Goal: Task Accomplishment & Management: Complete application form

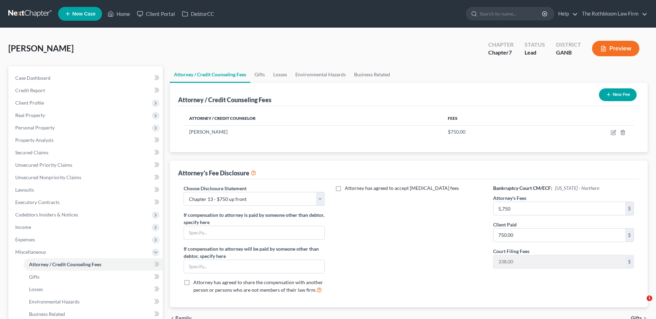
select select "4"
click at [127, 13] on link "Home" at bounding box center [118, 14] width 29 height 12
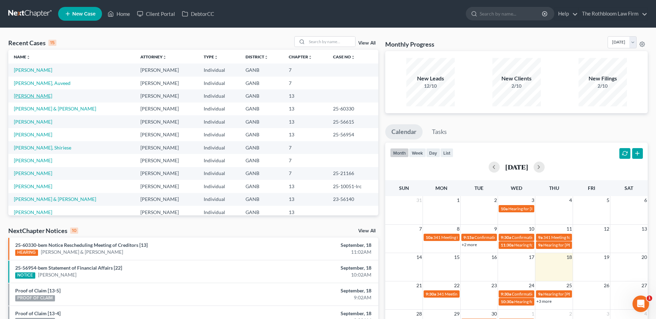
click at [27, 94] on link "[PERSON_NAME]" at bounding box center [33, 96] width 38 height 6
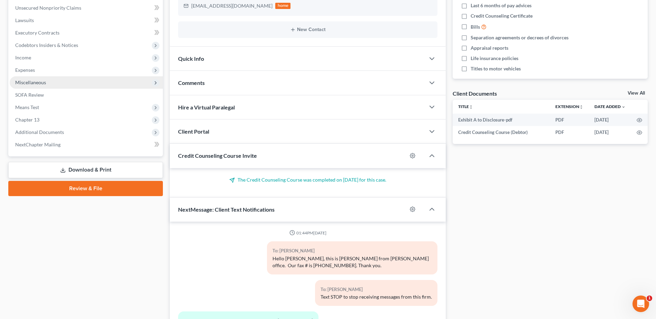
scroll to position [173, 0]
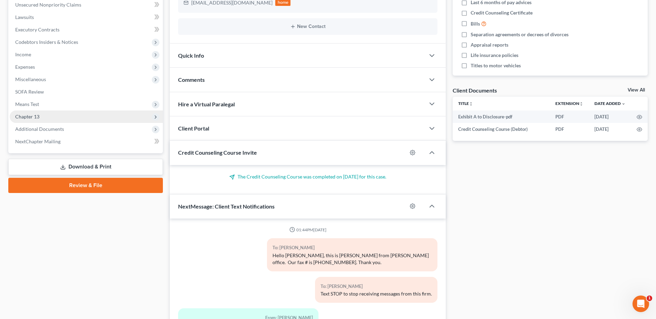
click at [34, 118] on span "Chapter 13" at bounding box center [27, 117] width 24 height 6
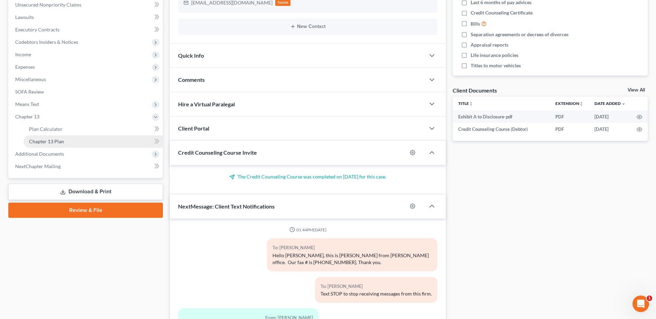
click at [35, 141] on span "Chapter 13 Plan" at bounding box center [46, 142] width 35 height 6
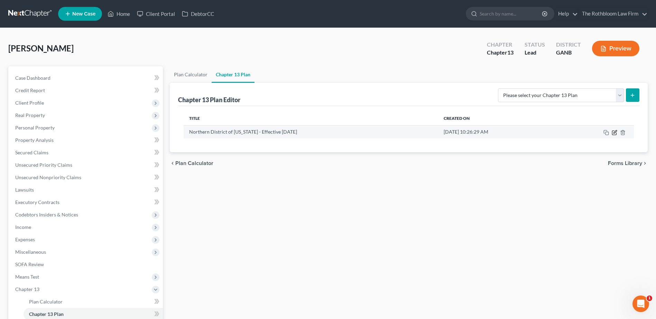
click at [613, 132] on icon "button" at bounding box center [615, 133] width 6 height 6
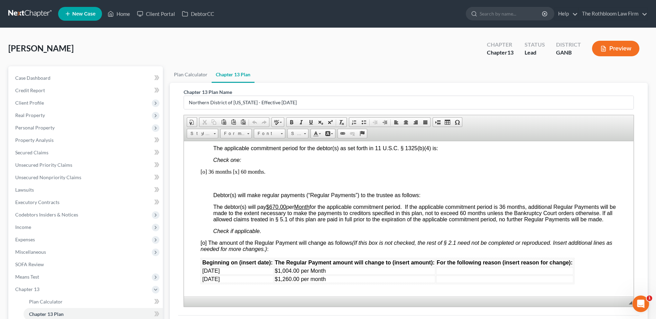
scroll to position [449, 0]
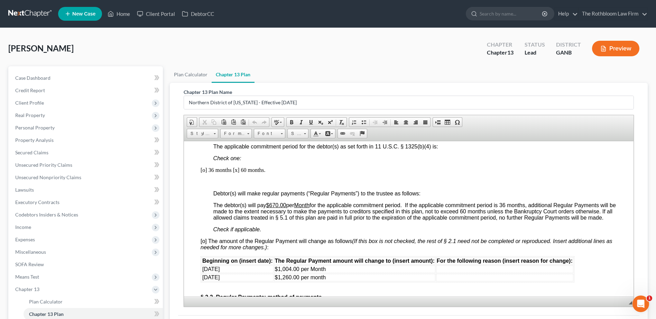
drag, startPoint x: 303, startPoint y: 203, endPoint x: 276, endPoint y: 201, distance: 27.7
click at [303, 203] on u "Month" at bounding box center [301, 205] width 15 height 6
drag, startPoint x: 270, startPoint y: 205, endPoint x: 287, endPoint y: 204, distance: 16.6
click at [286, 204] on u "$670.00" at bounding box center [276, 205] width 20 height 6
drag, startPoint x: 282, startPoint y: 274, endPoint x: 292, endPoint y: 273, distance: 9.3
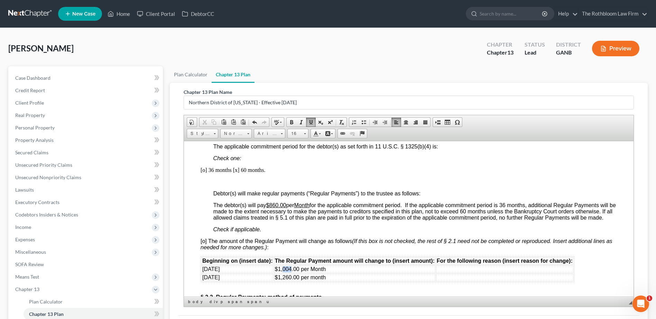
click at [292, 272] on span "$1,004.00 per Month" at bounding box center [300, 269] width 51 height 6
drag, startPoint x: 284, startPoint y: 283, endPoint x: 293, endPoint y: 282, distance: 9.4
click at [293, 280] on span "$1,260.00 per month" at bounding box center [300, 278] width 51 height 6
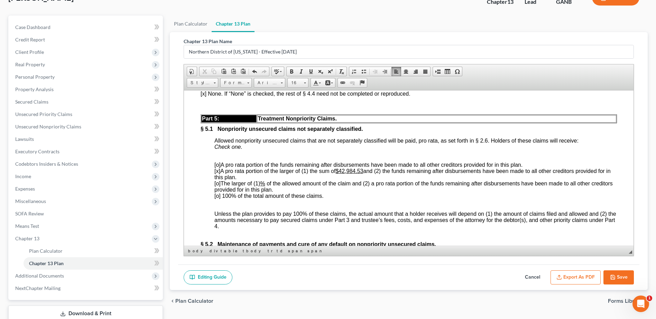
scroll to position [98, 0]
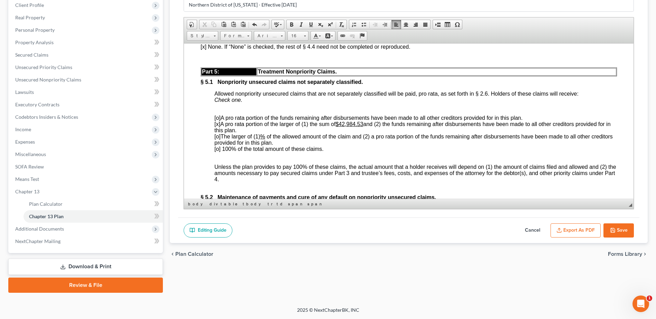
click at [567, 227] on button "Export as PDF" at bounding box center [575, 231] width 50 height 15
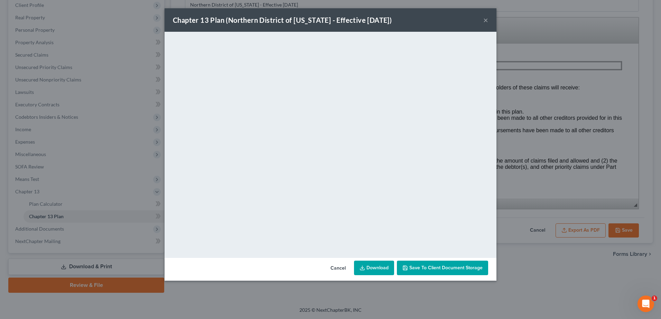
click at [376, 267] on link "Download" at bounding box center [374, 268] width 40 height 15
click at [488, 20] on button "×" at bounding box center [485, 20] width 5 height 8
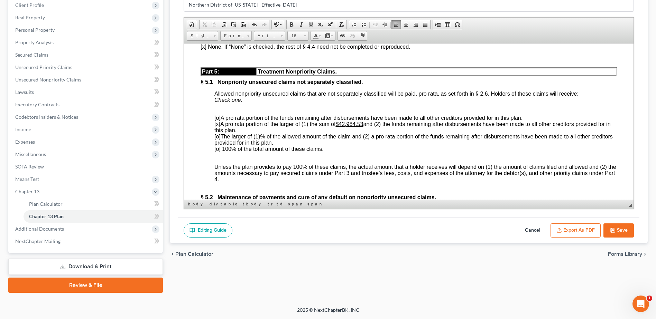
click at [617, 230] on button "Save" at bounding box center [618, 231] width 30 height 15
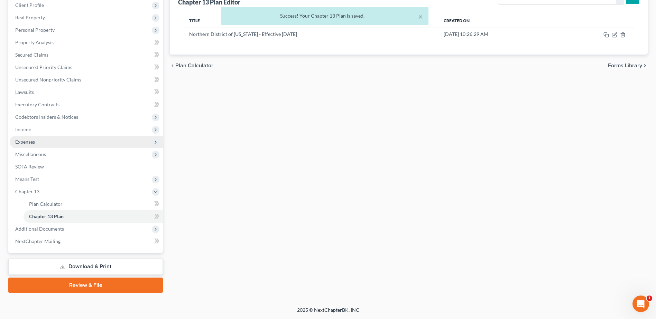
click at [27, 141] on span "Expenses" at bounding box center [25, 142] width 20 height 6
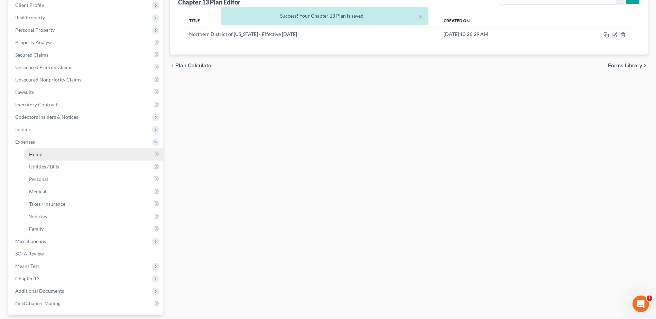
click at [30, 152] on span "Home" at bounding box center [35, 154] width 13 height 6
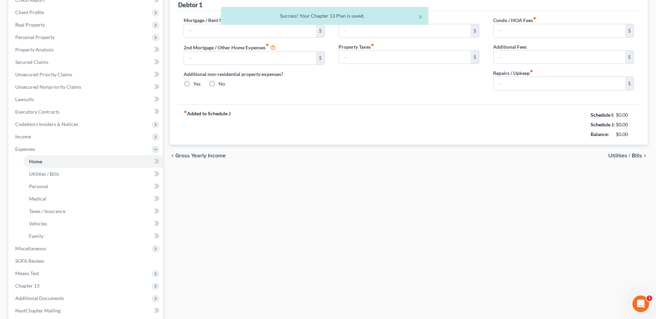
type input "1,827.00"
type input "0.00"
radio input "true"
type input "0.00"
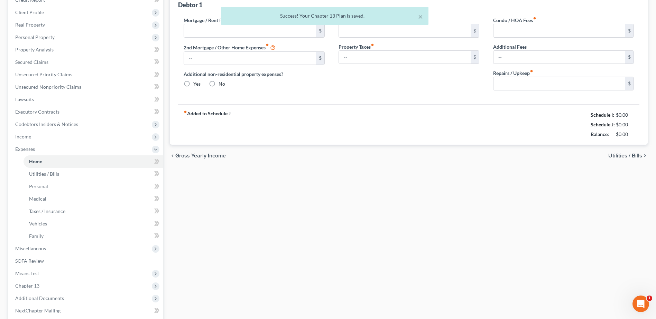
type input "0.00"
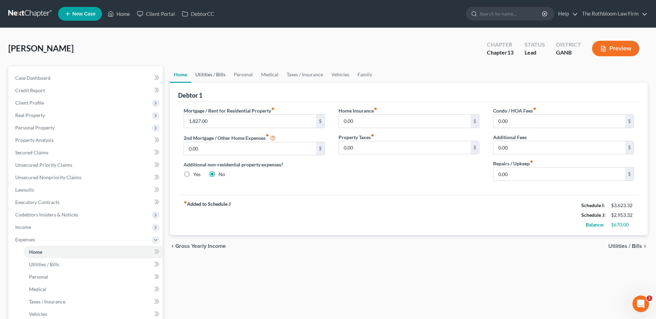
click at [205, 76] on link "Utilities / Bills" at bounding box center [210, 74] width 38 height 17
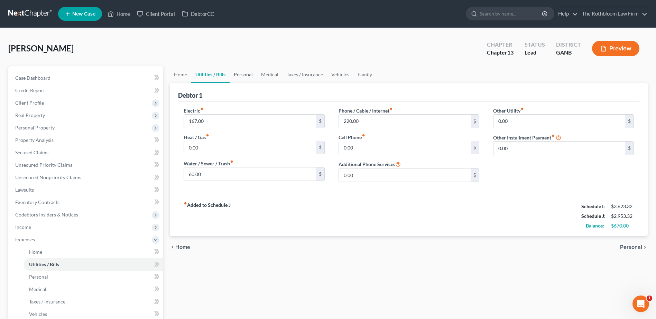
click at [241, 76] on link "Personal" at bounding box center [243, 74] width 27 height 17
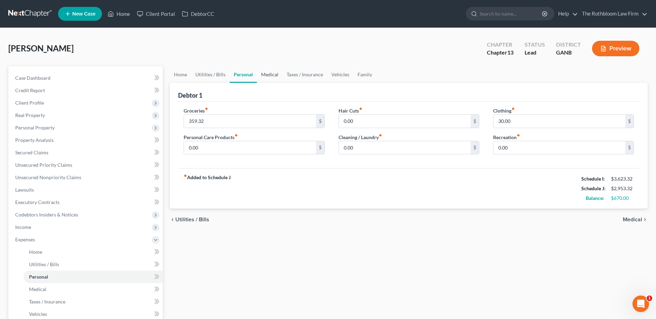
click at [262, 76] on link "Medical" at bounding box center [270, 74] width 26 height 17
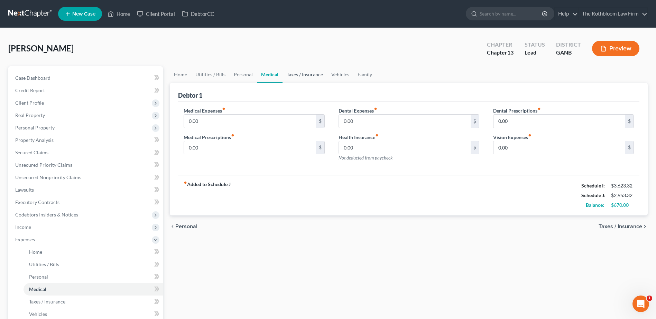
click at [301, 74] on link "Taxes / Insurance" at bounding box center [304, 74] width 45 height 17
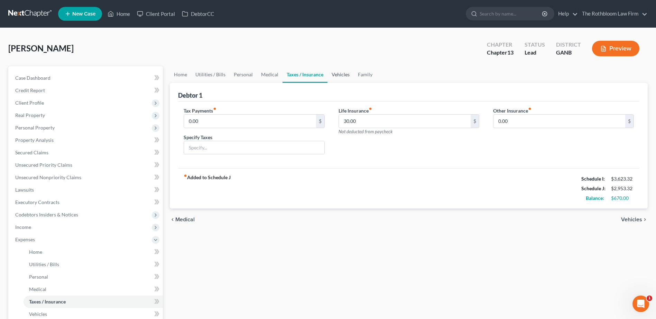
click at [334, 74] on link "Vehicles" at bounding box center [340, 74] width 26 height 17
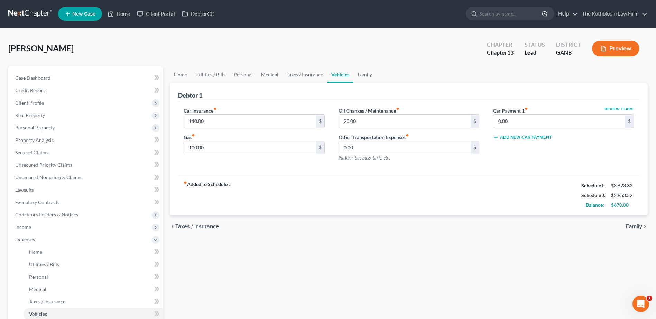
click at [367, 79] on link "Family" at bounding box center [364, 74] width 23 height 17
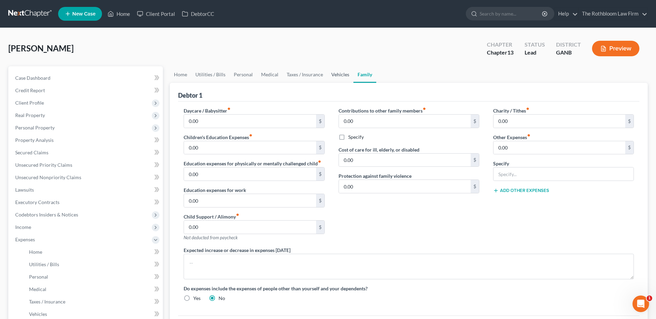
click at [339, 73] on link "Vehicles" at bounding box center [340, 74] width 26 height 17
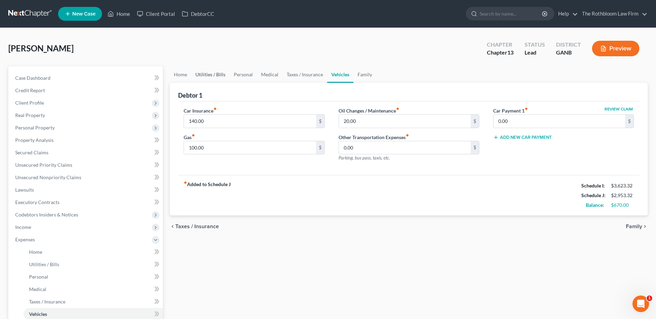
click at [204, 74] on link "Utilities / Bills" at bounding box center [210, 74] width 38 height 17
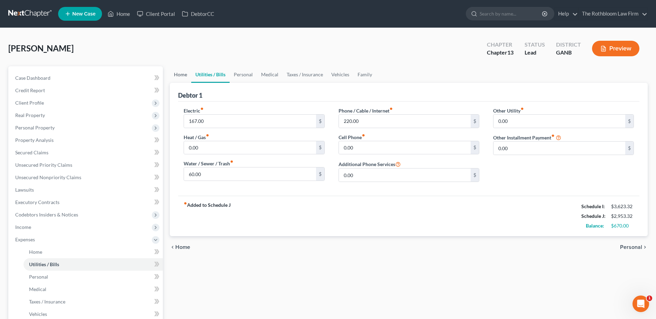
click at [177, 73] on link "Home" at bounding box center [180, 74] width 21 height 17
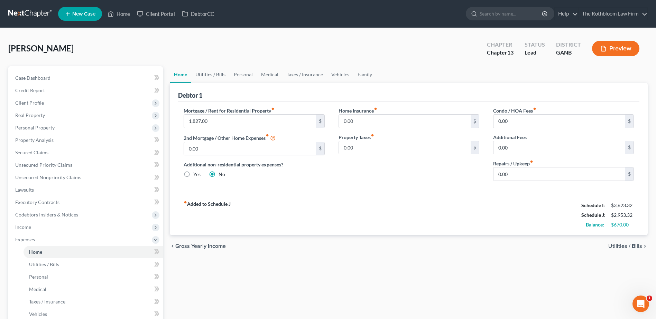
click at [210, 76] on link "Utilities / Bills" at bounding box center [210, 74] width 38 height 17
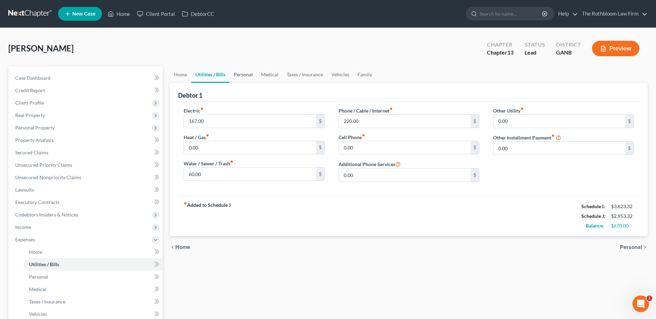
click at [242, 76] on link "Personal" at bounding box center [243, 74] width 27 height 17
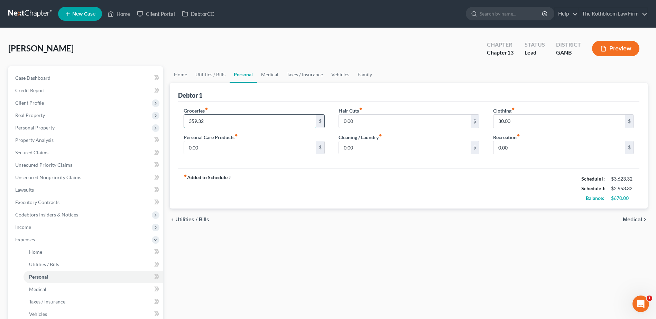
click at [211, 122] on input "359.32" at bounding box center [250, 121] width 132 height 13
type input "300"
click at [274, 75] on link "Medical" at bounding box center [270, 74] width 26 height 17
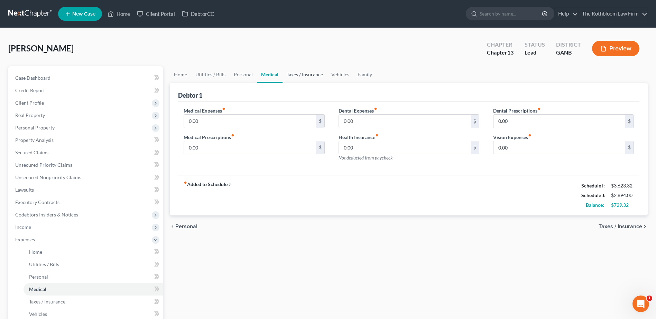
click at [306, 75] on link "Taxes / Insurance" at bounding box center [304, 74] width 45 height 17
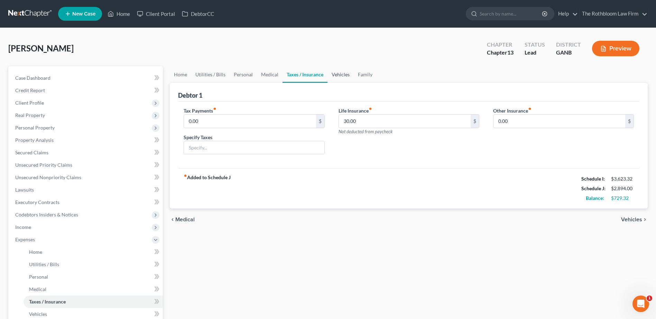
click at [337, 75] on link "Vehicles" at bounding box center [340, 74] width 26 height 17
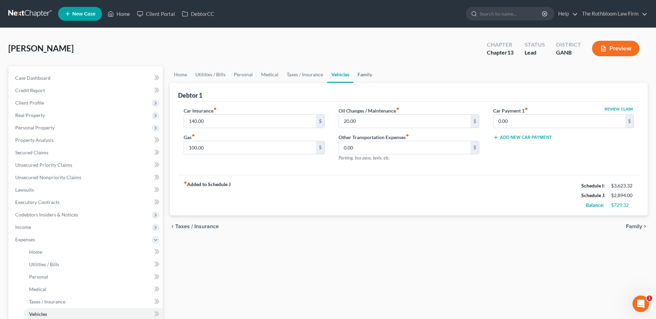
click at [361, 75] on link "Family" at bounding box center [364, 74] width 23 height 17
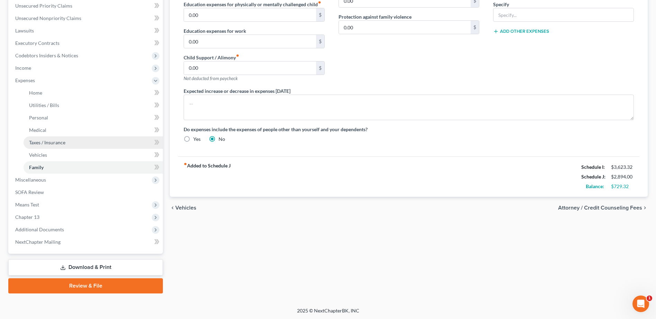
scroll to position [160, 0]
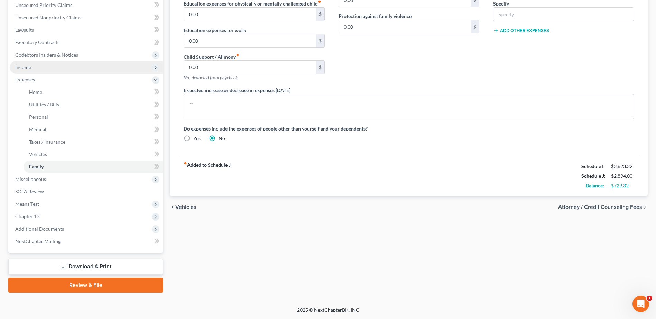
click at [19, 69] on span "Income" at bounding box center [23, 67] width 16 height 6
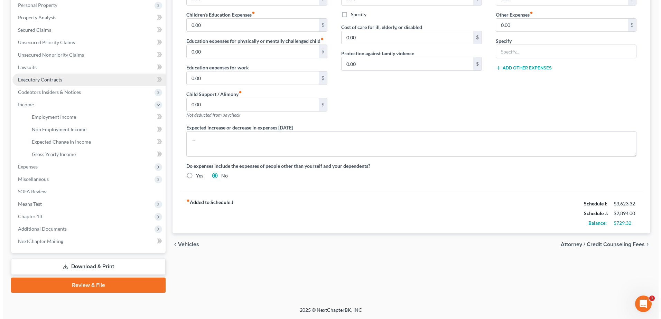
scroll to position [123, 0]
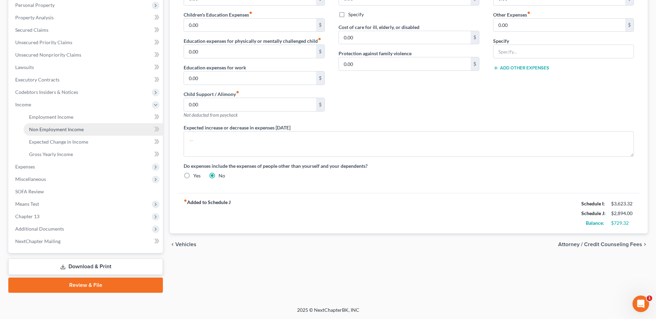
click at [56, 128] on span "Non Employment Income" at bounding box center [56, 130] width 55 height 6
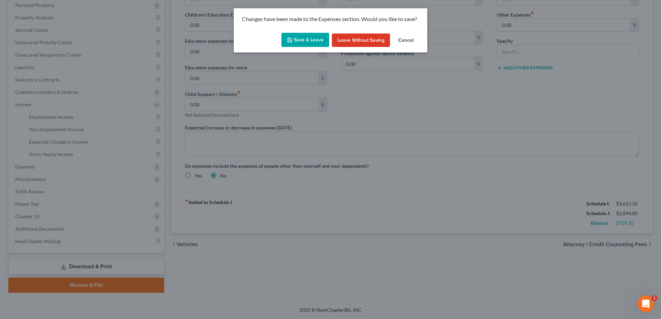
click at [295, 39] on button "Save & Leave" at bounding box center [305, 40] width 48 height 15
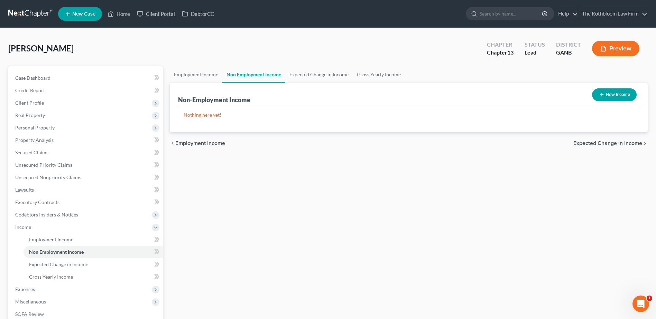
click at [606, 96] on button "New Income" at bounding box center [614, 95] width 45 height 13
select select "0"
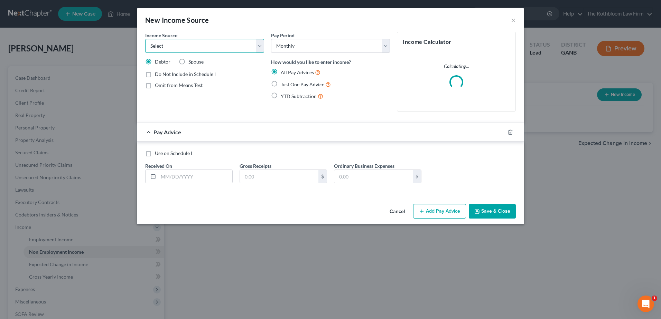
click at [169, 44] on select "Select Unemployment Disability (from employer) Pension Retirement Social Securi…" at bounding box center [204, 46] width 119 height 14
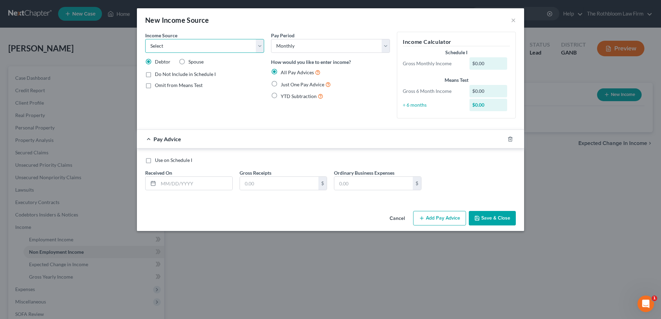
select select "8"
click at [145, 39] on select "Select Unemployment Disability (from employer) Pension Retirement Social Securi…" at bounding box center [204, 46] width 119 height 14
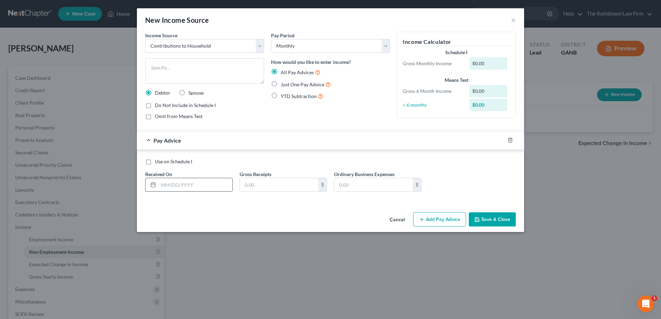
click at [171, 186] on input "text" at bounding box center [195, 184] width 74 height 13
type input "[DATE]"
click at [281, 82] on label "Just One Pay Advice" at bounding box center [306, 85] width 50 height 8
click at [284, 82] on input "Just One Pay Advice" at bounding box center [286, 83] width 4 height 4
radio input "true"
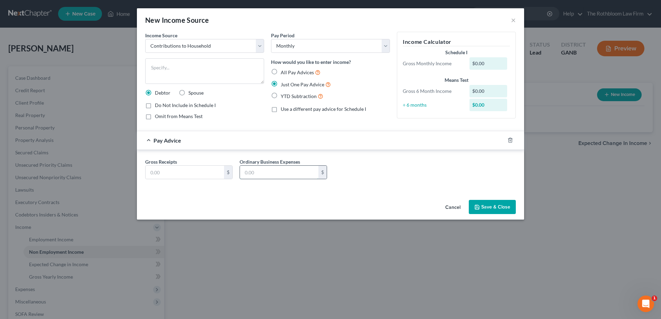
click at [256, 174] on input "text" at bounding box center [279, 172] width 78 height 13
type input "257"
click at [489, 205] on button "Save & Close" at bounding box center [492, 207] width 47 height 15
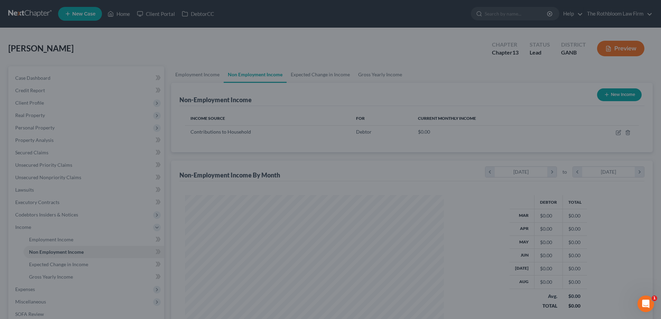
scroll to position [128, 270]
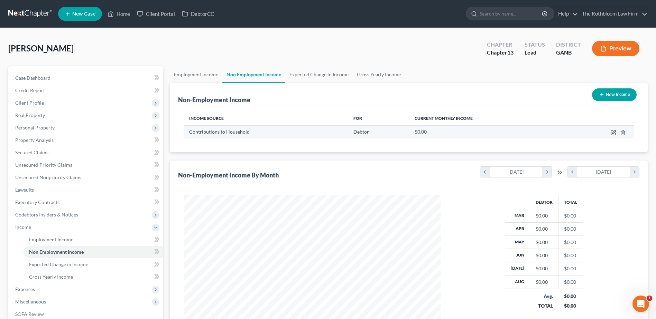
click at [612, 131] on icon "button" at bounding box center [614, 133] width 6 height 6
select select "8"
select select "0"
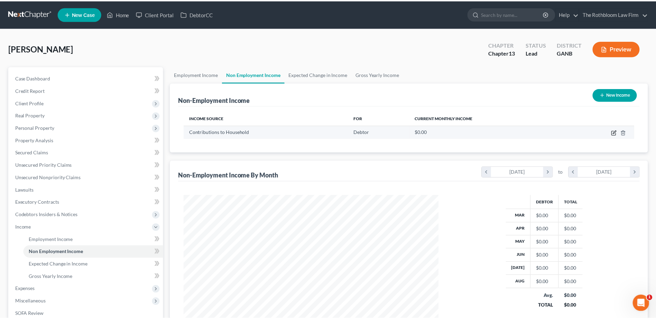
scroll to position [129, 273]
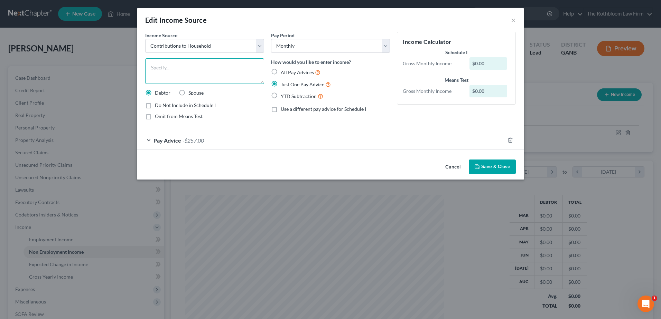
click at [151, 67] on textarea at bounding box center [204, 71] width 119 height 26
type textarea "Assistance from Son"
click at [485, 168] on button "Save & Close" at bounding box center [492, 167] width 47 height 15
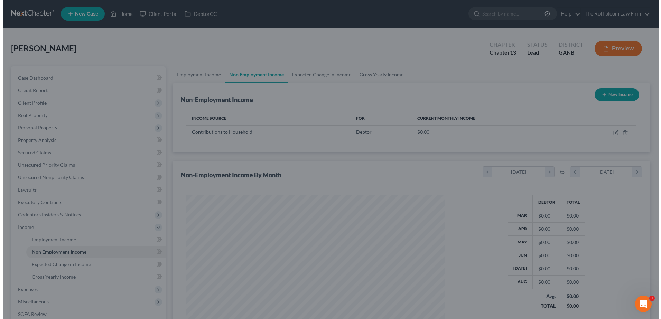
scroll to position [345639, 345496]
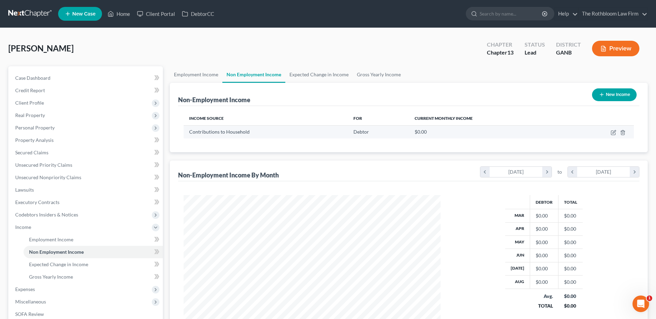
click at [617, 131] on td at bounding box center [601, 132] width 66 height 13
click at [615, 134] on icon "button" at bounding box center [613, 133] width 4 height 4
select select "8"
select select "0"
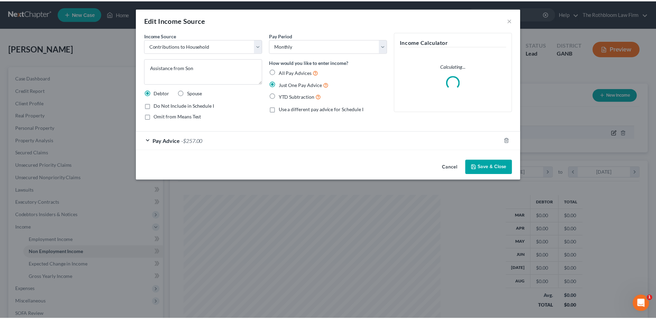
scroll to position [129, 273]
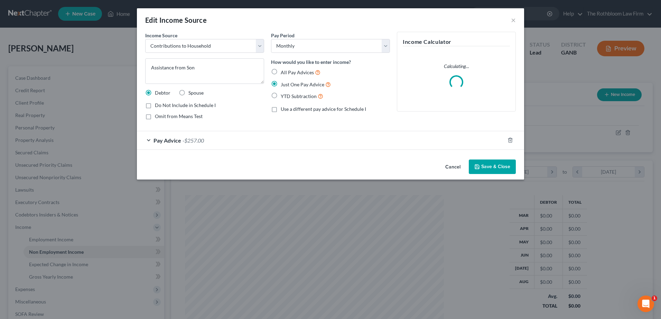
click at [195, 141] on span "-$257.00" at bounding box center [193, 140] width 21 height 7
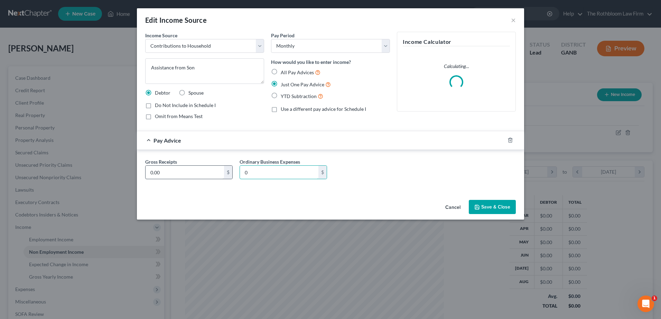
type input "0"
click at [151, 171] on input "0.00" at bounding box center [185, 172] width 78 height 13
type input "257"
click at [495, 205] on button "Save & Close" at bounding box center [492, 207] width 47 height 15
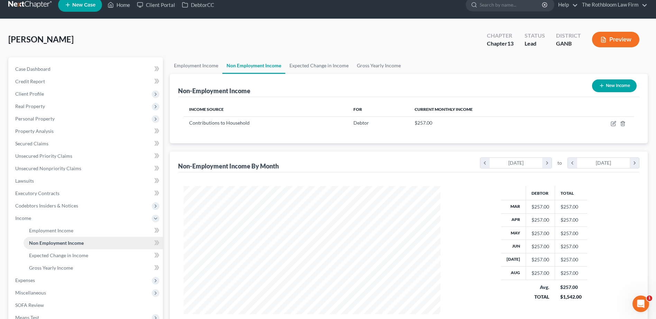
scroll to position [104, 0]
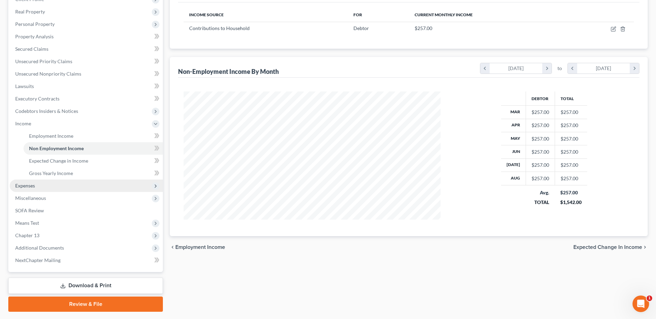
click at [31, 187] on span "Expenses" at bounding box center [25, 186] width 20 height 6
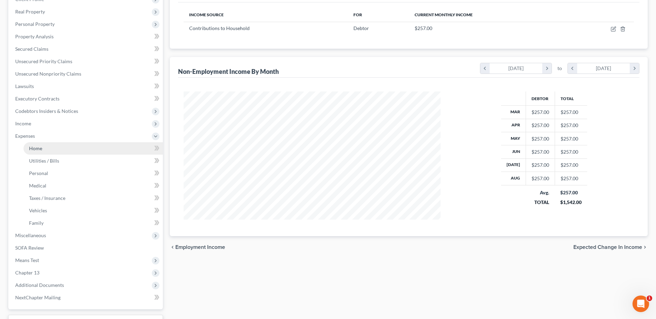
click at [41, 151] on span "Home" at bounding box center [35, 149] width 13 height 6
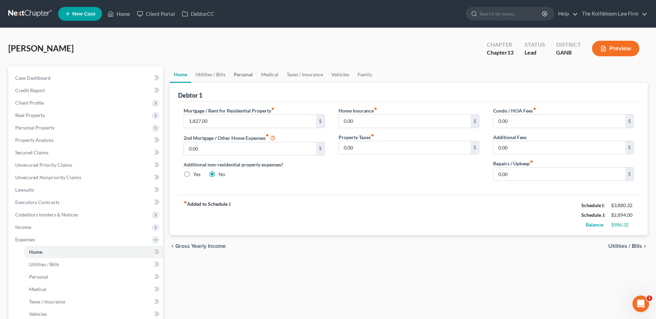
click at [242, 77] on link "Personal" at bounding box center [243, 74] width 27 height 17
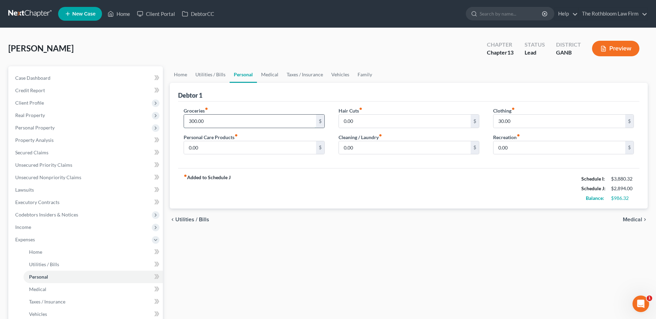
click at [210, 121] on input "300.00" at bounding box center [250, 121] width 132 height 13
click at [332, 190] on div "fiber_manual_record Added to Schedule J Schedule I: $3,880.32 Schedule J: $2,94…" at bounding box center [408, 188] width 461 height 40
click at [351, 259] on div "Home Utilities / Bills Personal Medical Taxes / Insurance Vehicles Family Debto…" at bounding box center [408, 259] width 485 height 387
click at [209, 123] on input "350" at bounding box center [250, 121] width 132 height 13
type input "375"
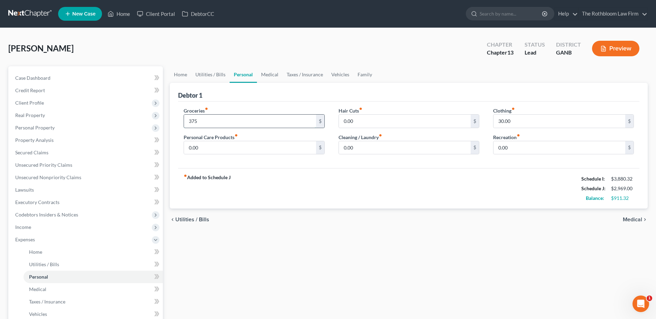
click at [198, 120] on input "375" at bounding box center [250, 121] width 132 height 13
click at [217, 127] on input "375" at bounding box center [250, 121] width 132 height 13
click at [263, 72] on link "Medical" at bounding box center [270, 74] width 26 height 17
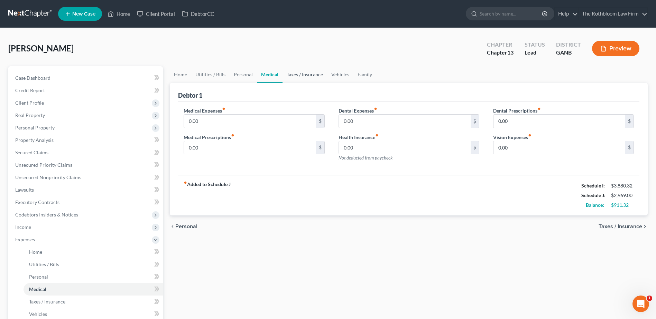
click at [304, 78] on link "Taxes / Insurance" at bounding box center [304, 74] width 45 height 17
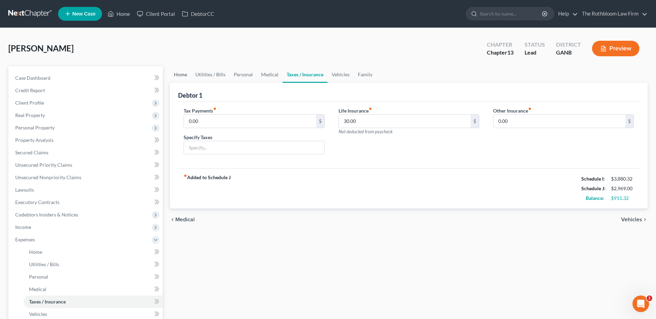
click at [183, 75] on link "Home" at bounding box center [180, 74] width 21 height 17
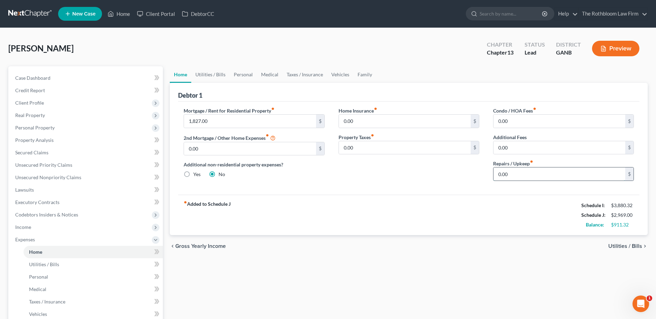
click at [527, 169] on input "0.00" at bounding box center [559, 174] width 132 height 13
type input "20"
click at [513, 180] on input "20" at bounding box center [559, 174] width 132 height 13
type input "50"
click at [239, 73] on link "Personal" at bounding box center [243, 74] width 27 height 17
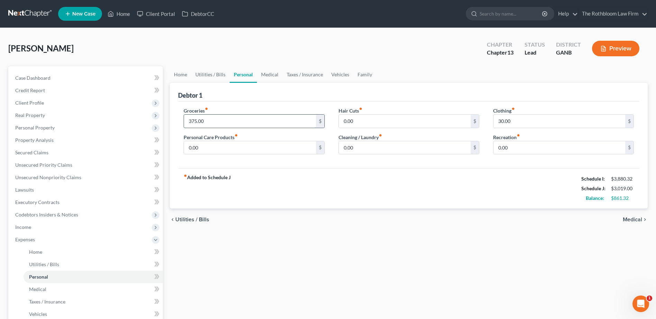
click at [215, 119] on input "375.00" at bounding box center [250, 121] width 132 height 13
type input "376.32"
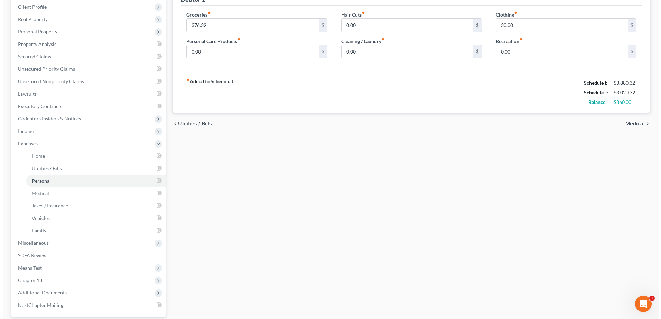
scroll to position [160, 0]
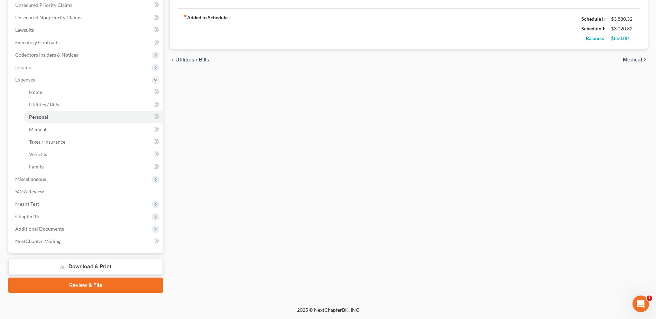
drag, startPoint x: 83, startPoint y: 265, endPoint x: 9, endPoint y: 261, distance: 74.1
click at [83, 265] on link "Download & Print" at bounding box center [85, 267] width 155 height 16
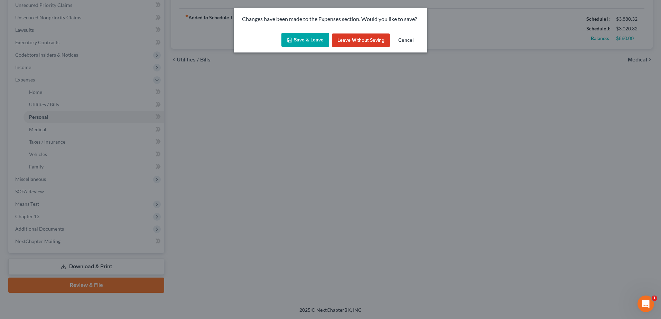
click at [306, 43] on button "Save & Leave" at bounding box center [305, 40] width 48 height 15
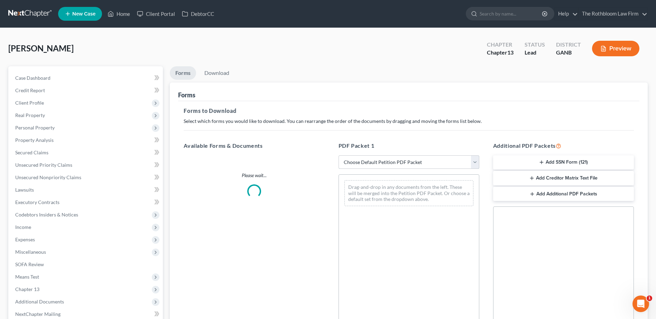
click at [375, 159] on select "Choose Default Petition PDF Packet Complete Bankruptcy Petition (all forms and …" at bounding box center [409, 163] width 141 height 14
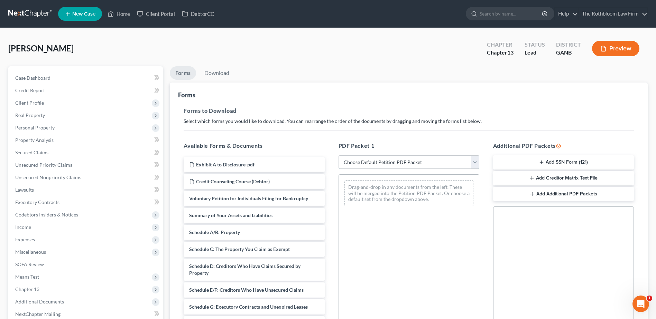
select select "7"
click at [339, 156] on select "Choose Default Petition PDF Packet Complete Bankruptcy Petition (all forms and …" at bounding box center [409, 163] width 141 height 14
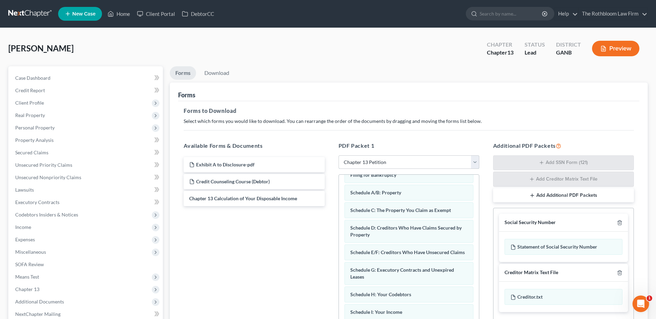
scroll to position [35, 0]
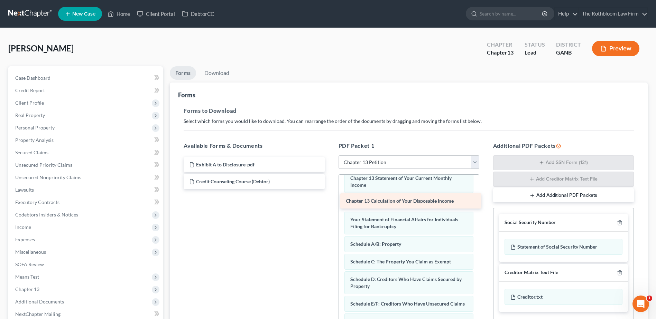
drag, startPoint x: 216, startPoint y: 198, endPoint x: 372, endPoint y: 200, distance: 156.7
click at [330, 189] on div "Chapter 13 Calculation of Your Disposable Income Exhibit A to Disclosure-pdf Cr…" at bounding box center [254, 173] width 152 height 32
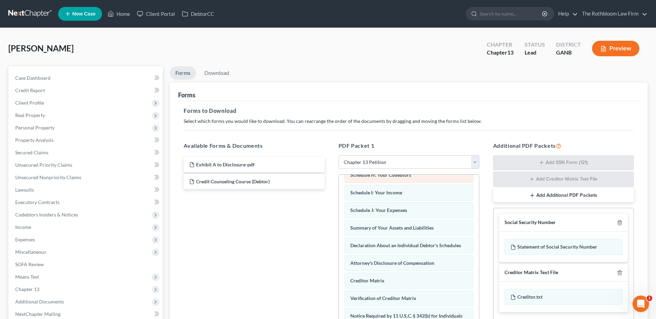
scroll to position [213, 0]
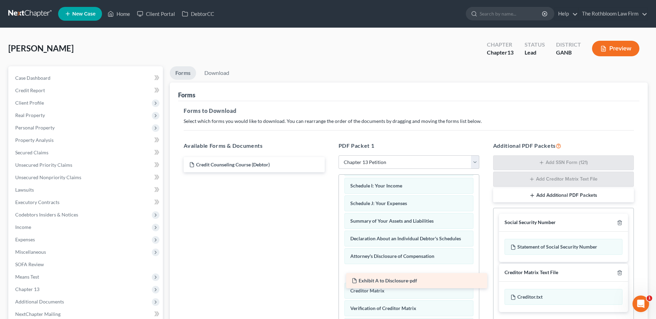
drag, startPoint x: 239, startPoint y: 164, endPoint x: 401, endPoint y: 280, distance: 199.8
click at [330, 173] on div "Exhibit A to Disclosure-pdf Exhibit A to Disclosure-pdf Credit Counseling Cours…" at bounding box center [254, 164] width 152 height 15
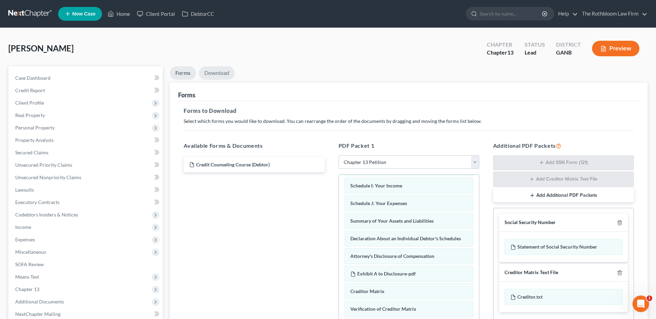
click at [213, 74] on link "Download" at bounding box center [217, 72] width 36 height 13
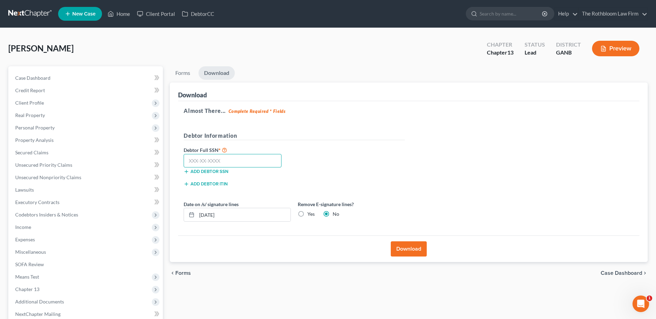
click at [201, 161] on input "text" at bounding box center [233, 161] width 98 height 14
type input "261-75-3300"
click at [404, 247] on button "Download" at bounding box center [409, 249] width 36 height 15
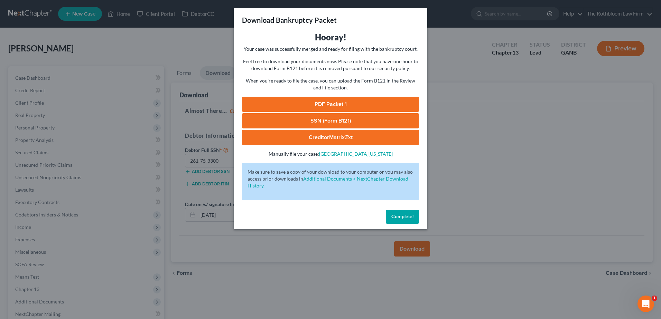
click at [342, 102] on link "PDF Packet 1" at bounding box center [330, 104] width 177 height 15
click at [392, 214] on span "Complete!" at bounding box center [402, 217] width 22 height 6
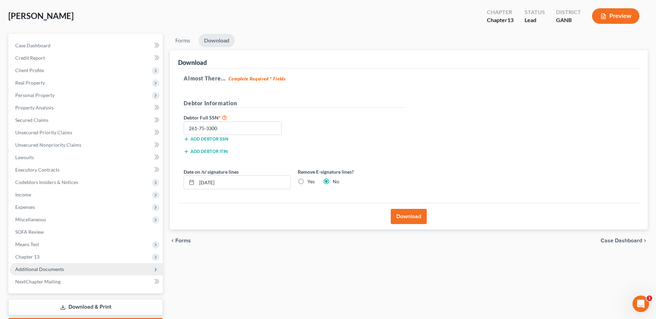
scroll to position [73, 0]
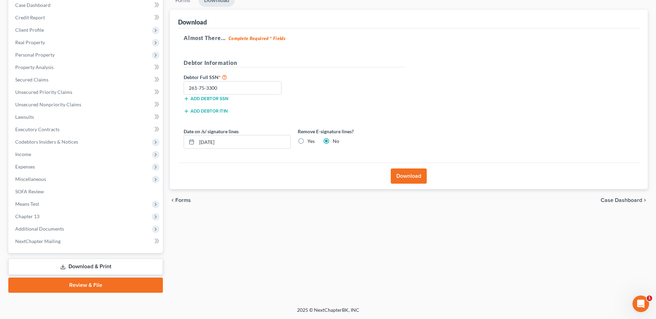
click at [105, 267] on link "Download & Print" at bounding box center [85, 267] width 155 height 16
click at [65, 269] on icon at bounding box center [63, 268] width 4 height 1
click at [27, 231] on span "Additional Documents" at bounding box center [39, 229] width 49 height 6
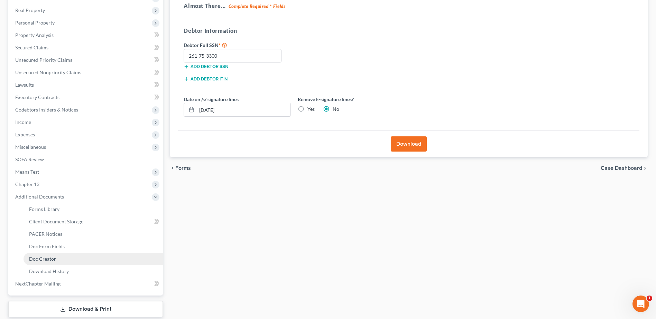
scroll to position [148, 0]
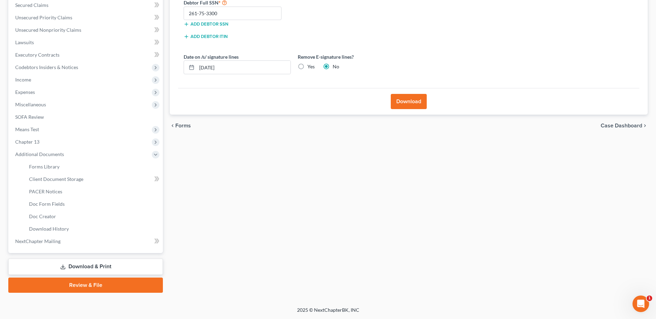
click at [88, 265] on link "Download & Print" at bounding box center [85, 267] width 155 height 16
click at [80, 265] on link "Download & Print" at bounding box center [85, 267] width 155 height 16
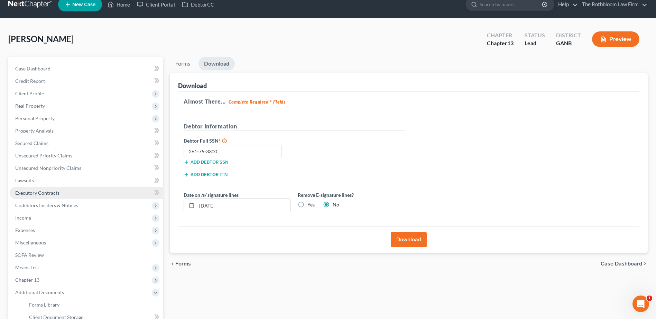
click at [37, 190] on span "Executory Contracts" at bounding box center [37, 193] width 44 height 6
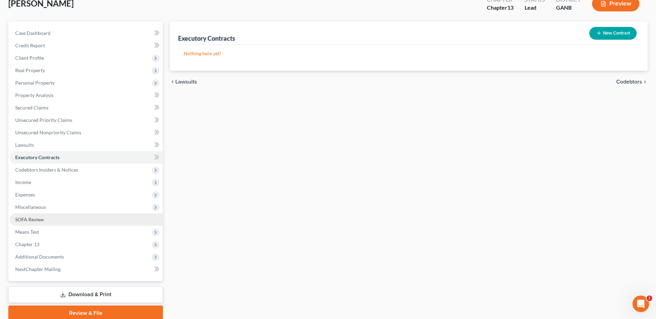
scroll to position [73, 0]
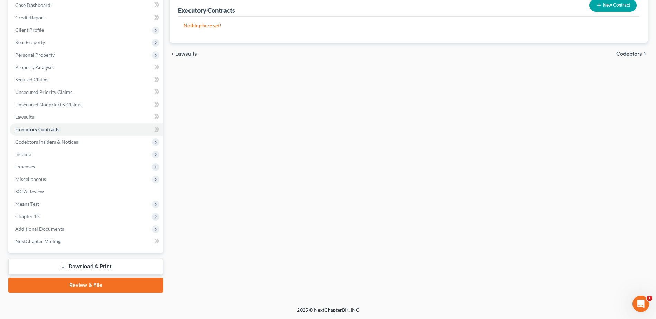
click at [99, 267] on link "Download & Print" at bounding box center [85, 267] width 155 height 16
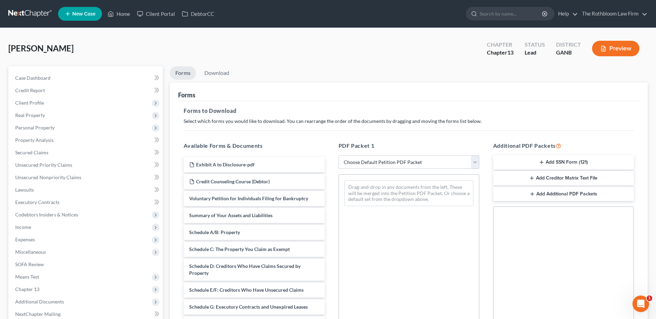
click at [368, 161] on select "Choose Default Petition PDF Packet Complete Bankruptcy Petition (all forms and …" at bounding box center [409, 163] width 141 height 14
select select "3"
click at [339, 156] on select "Choose Default Petition PDF Packet Complete Bankruptcy Petition (all forms and …" at bounding box center [409, 163] width 141 height 14
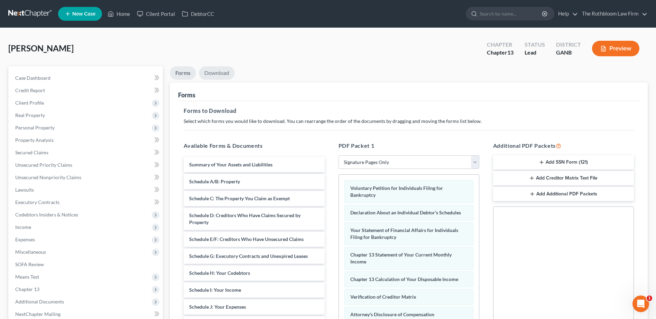
click at [215, 68] on link "Download" at bounding box center [217, 72] width 36 height 13
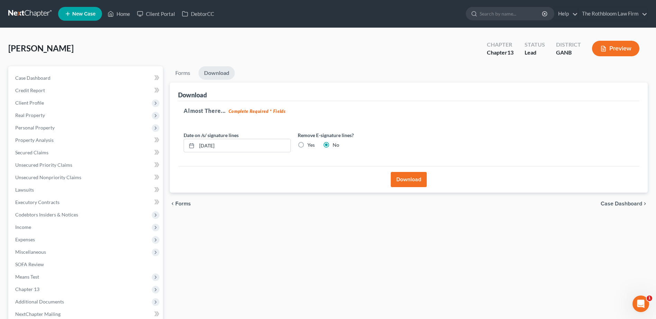
click at [412, 188] on div "Download" at bounding box center [408, 179] width 461 height 27
click at [411, 180] on button "Download" at bounding box center [409, 179] width 36 height 15
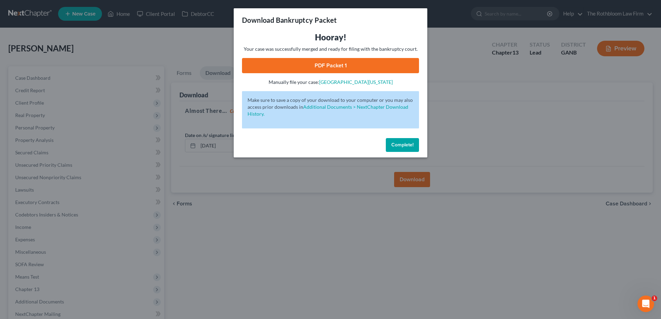
click at [328, 69] on link "PDF Packet 1" at bounding box center [330, 65] width 177 height 15
click at [397, 145] on span "Complete!" at bounding box center [402, 145] width 22 height 6
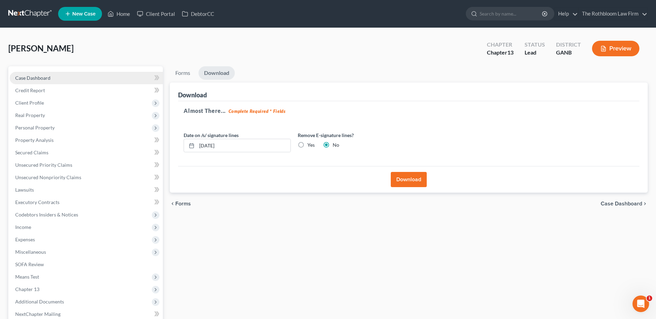
click at [38, 77] on span "Case Dashboard" at bounding box center [32, 78] width 35 height 6
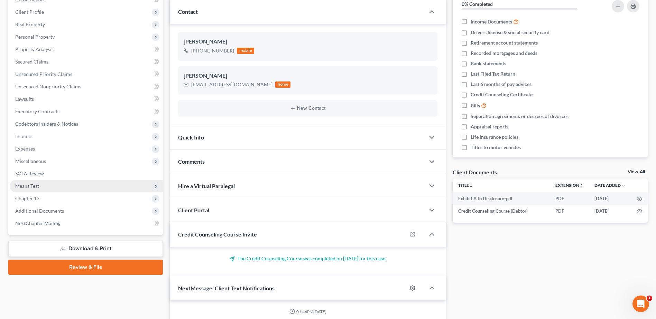
scroll to position [138, 0]
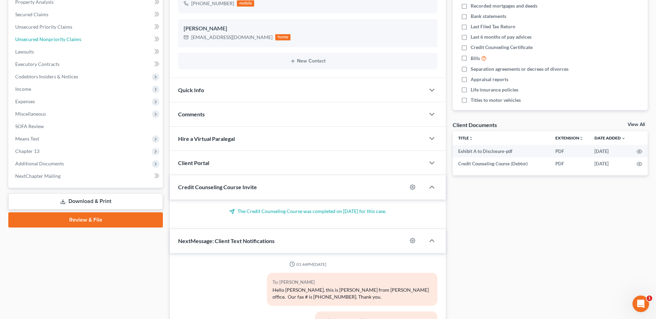
click at [48, 37] on span "Unsecured Nonpriority Claims" at bounding box center [48, 39] width 66 height 6
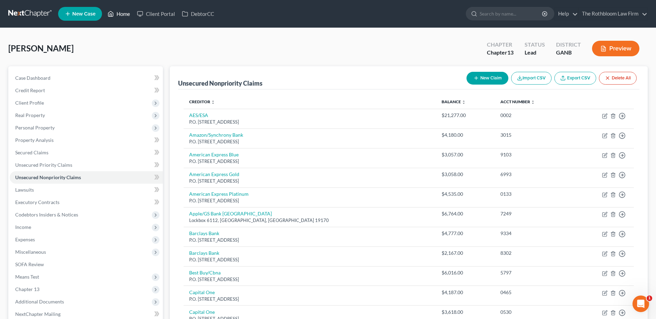
click at [126, 14] on link "Home" at bounding box center [118, 14] width 29 height 12
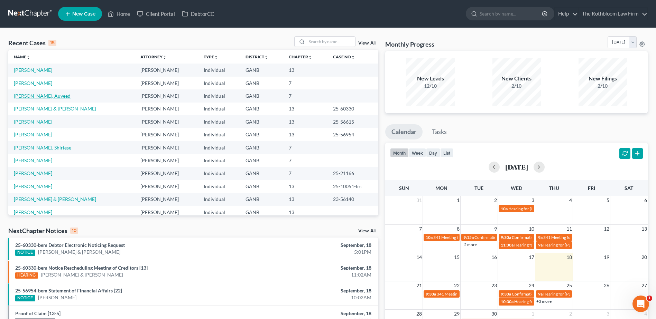
click at [29, 98] on link "[PERSON_NAME], Auveed" at bounding box center [42, 96] width 57 height 6
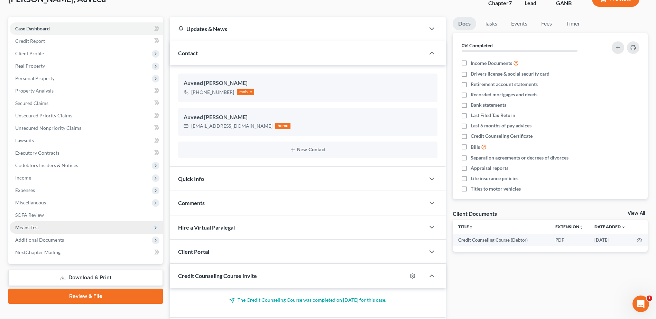
scroll to position [99, 0]
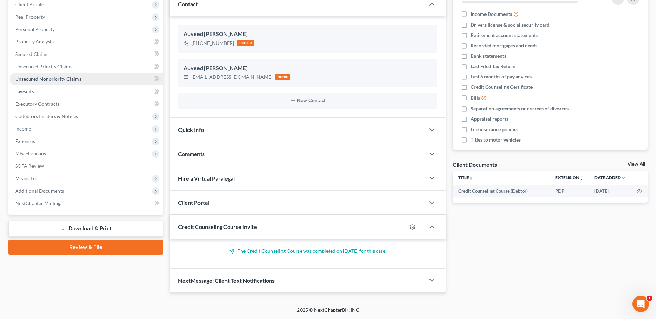
click at [46, 77] on span "Unsecured Nonpriority Claims" at bounding box center [48, 79] width 66 height 6
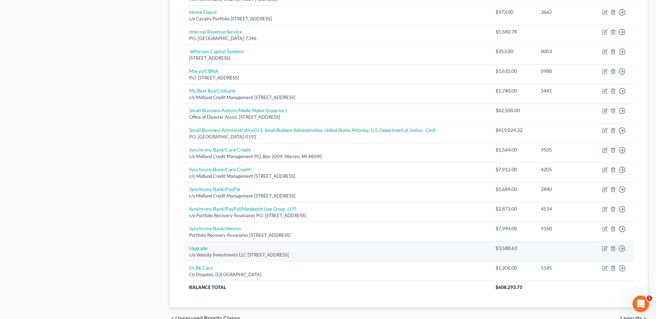
scroll to position [416, 0]
